Goal: Download file/media

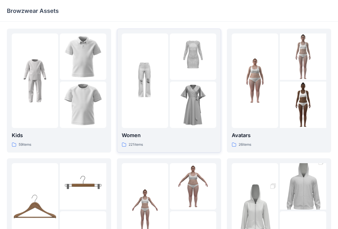
click at [164, 84] on div at bounding box center [145, 81] width 46 height 95
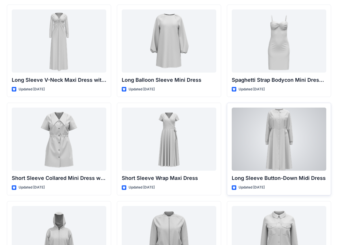
scroll to position [955, 0]
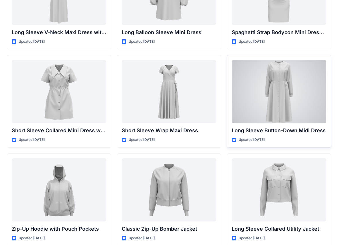
click at [275, 95] on div at bounding box center [279, 91] width 95 height 63
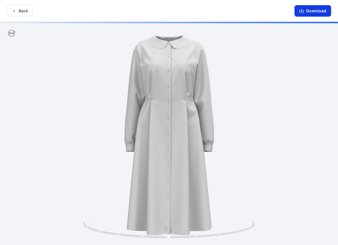
click at [286, 12] on button "Download" at bounding box center [313, 10] width 37 height 11
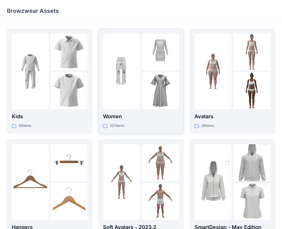
click at [147, 93] on img at bounding box center [160, 90] width 37 height 37
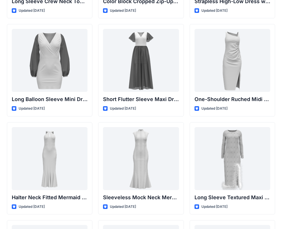
scroll to position [320, 0]
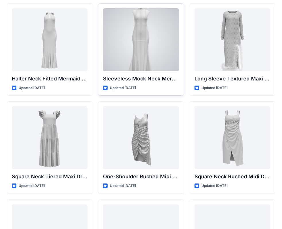
click at [143, 57] on div at bounding box center [141, 39] width 76 height 63
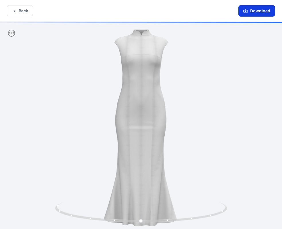
click at [254, 11] on button "Download" at bounding box center [256, 10] width 37 height 11
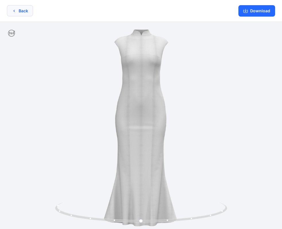
click at [22, 14] on button "Back" at bounding box center [20, 10] width 26 height 11
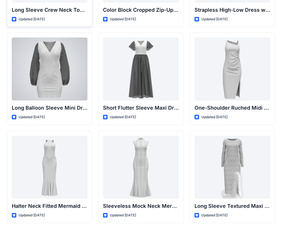
scroll to position [214, 0]
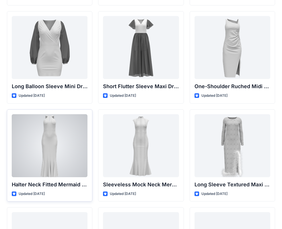
click at [53, 146] on div at bounding box center [50, 145] width 76 height 63
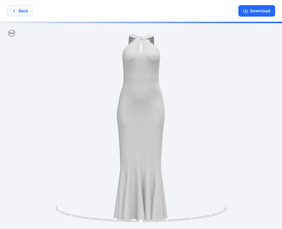
click at [22, 11] on button "Back" at bounding box center [20, 10] width 26 height 11
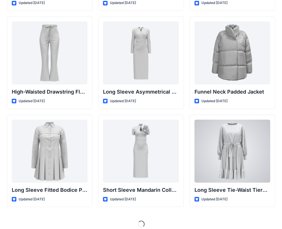
scroll to position [2178, 0]
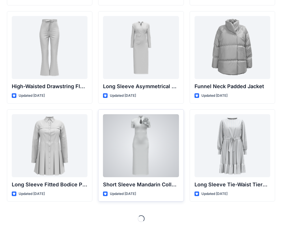
click at [146, 153] on div at bounding box center [141, 145] width 76 height 63
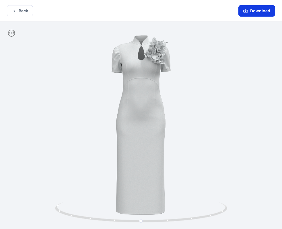
click at [253, 13] on button "Download" at bounding box center [256, 10] width 37 height 11
